Goal: Information Seeking & Learning: Learn about a topic

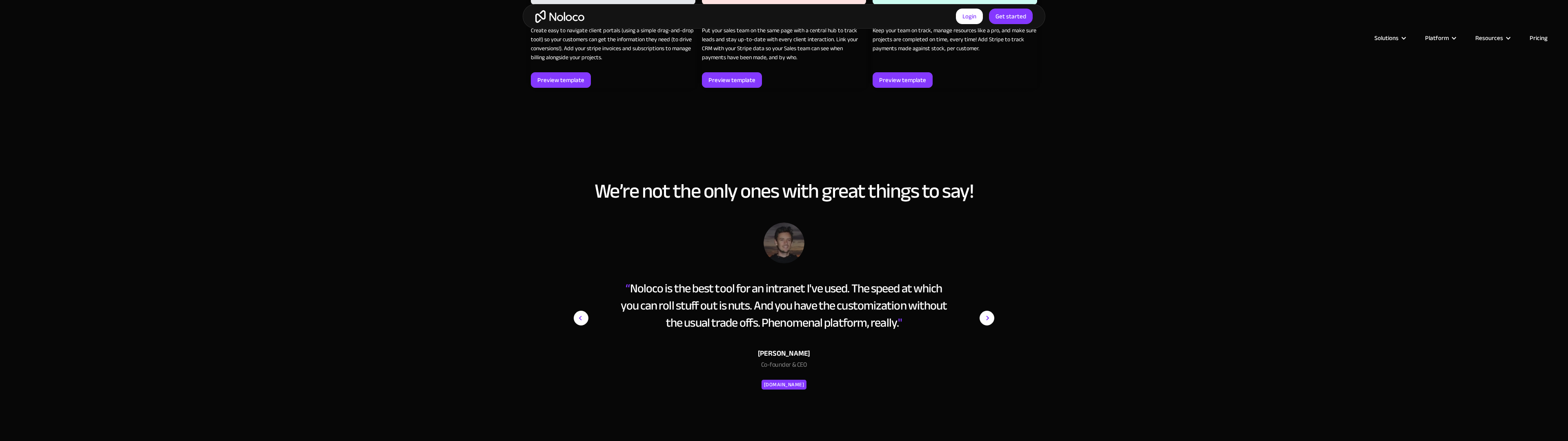
scroll to position [1529, 0]
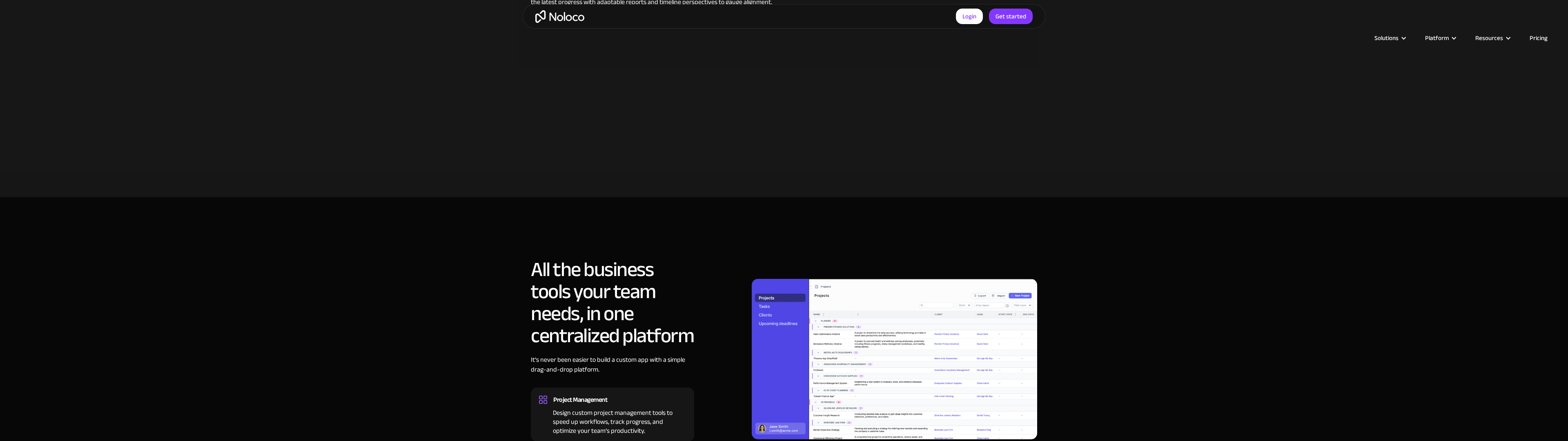
scroll to position [739, 0]
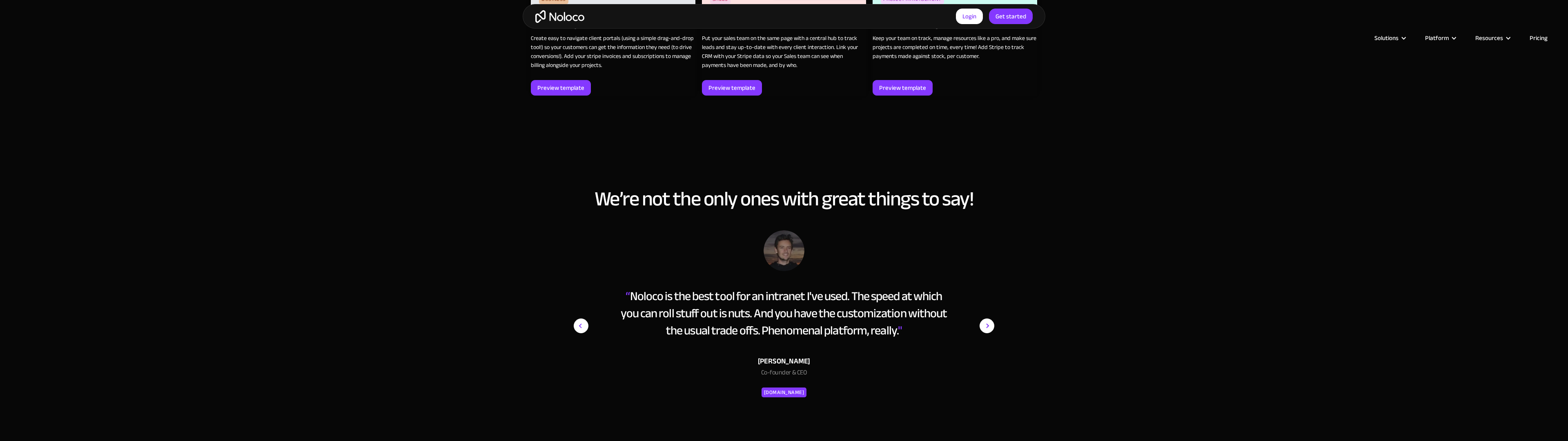
scroll to position [1521, 0]
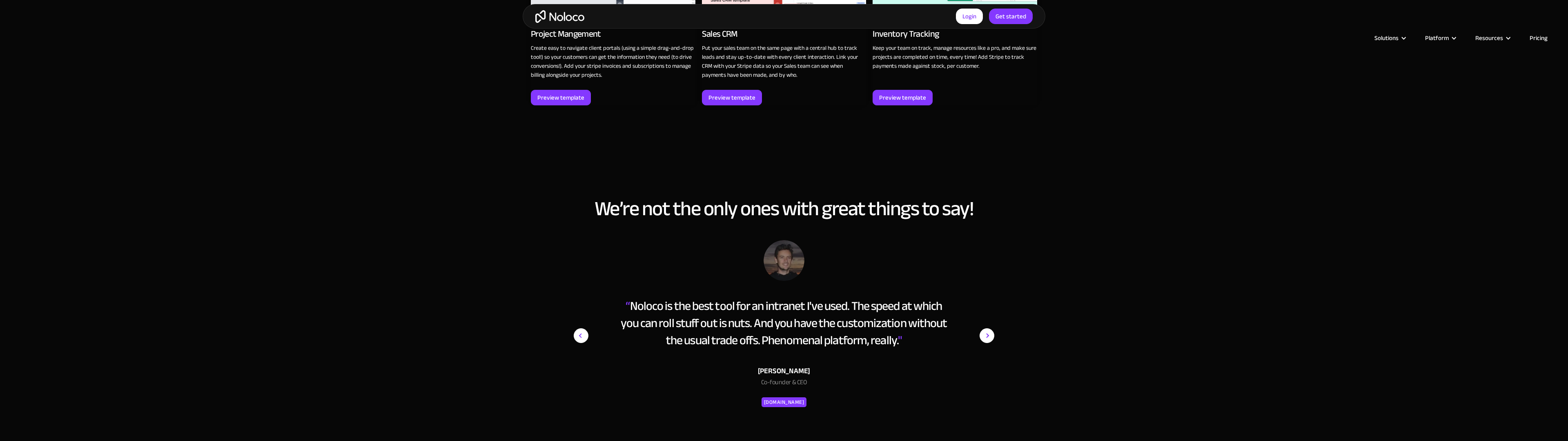
scroll to position [1521, 0]
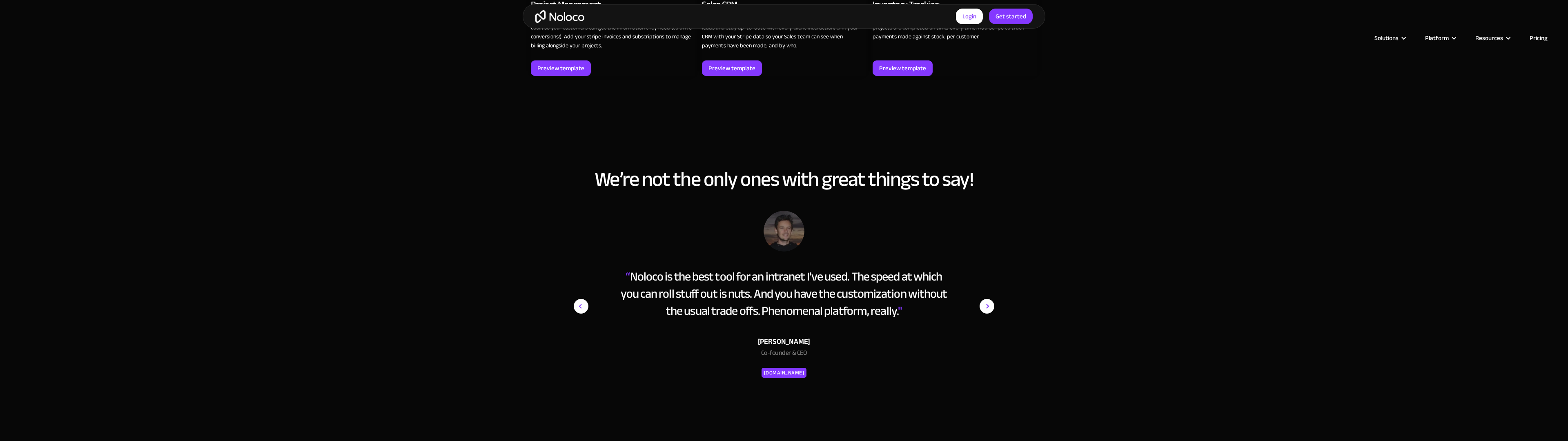
scroll to position [1521, 0]
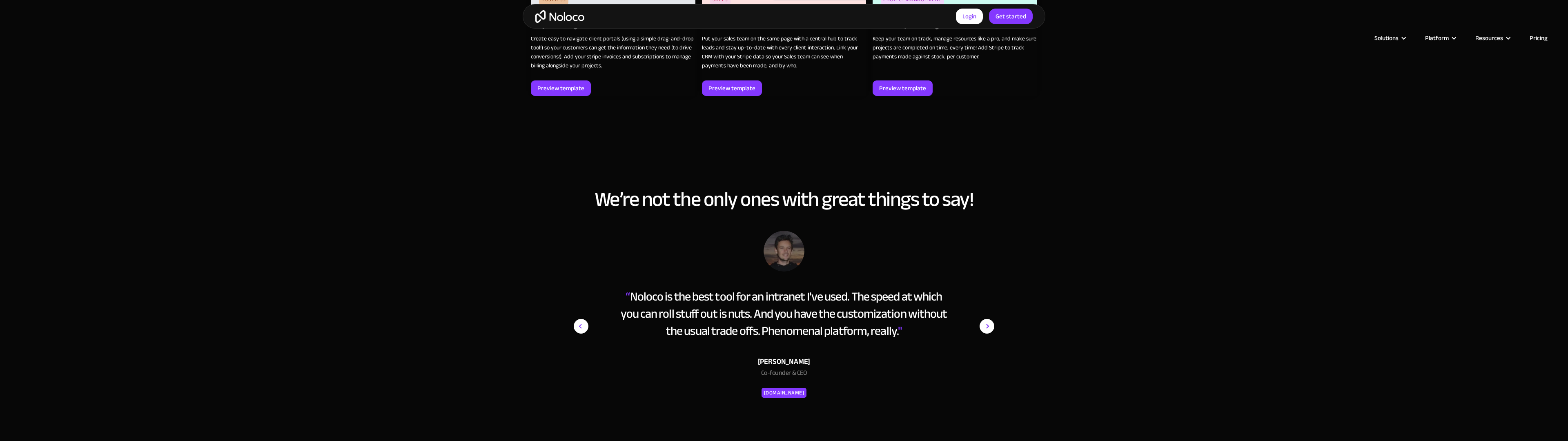
scroll to position [1521, 0]
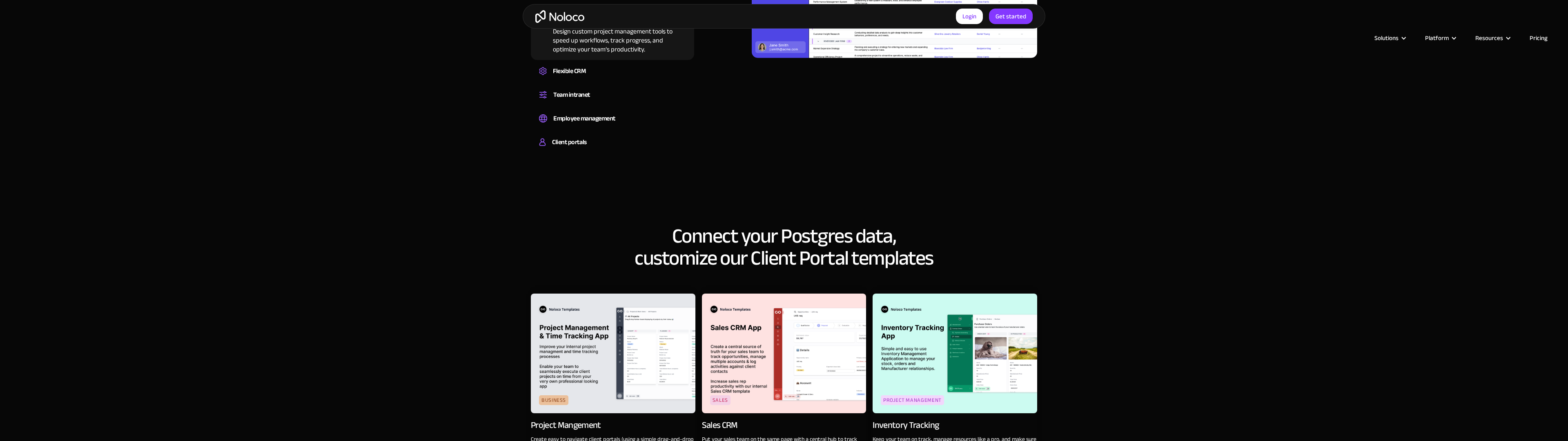
scroll to position [1130, 0]
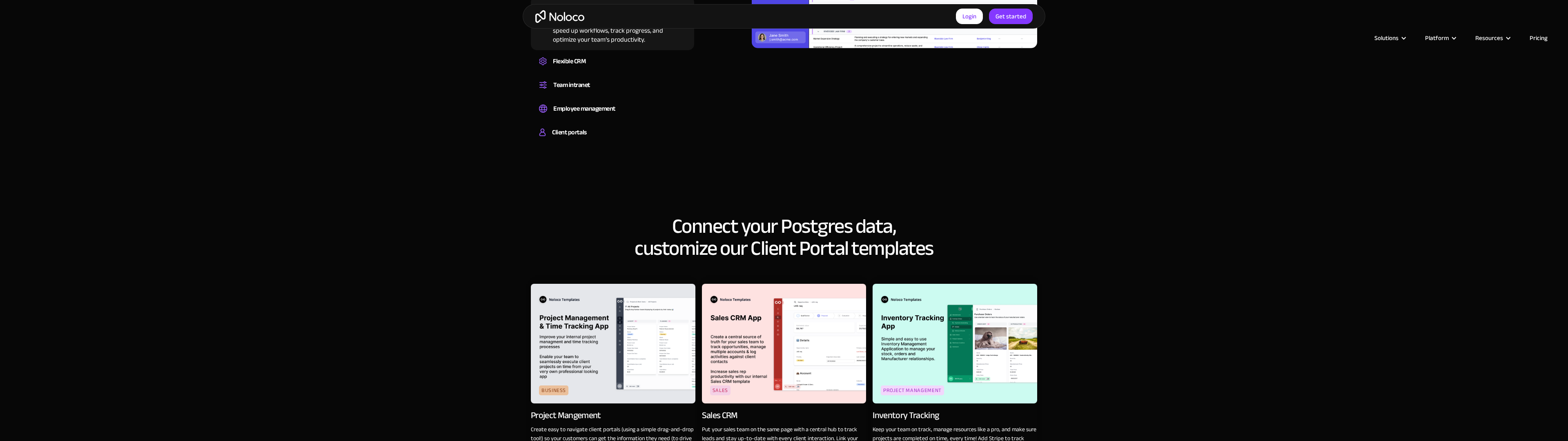
scroll to position [1130, 0]
